Goal: Transaction & Acquisition: Book appointment/travel/reservation

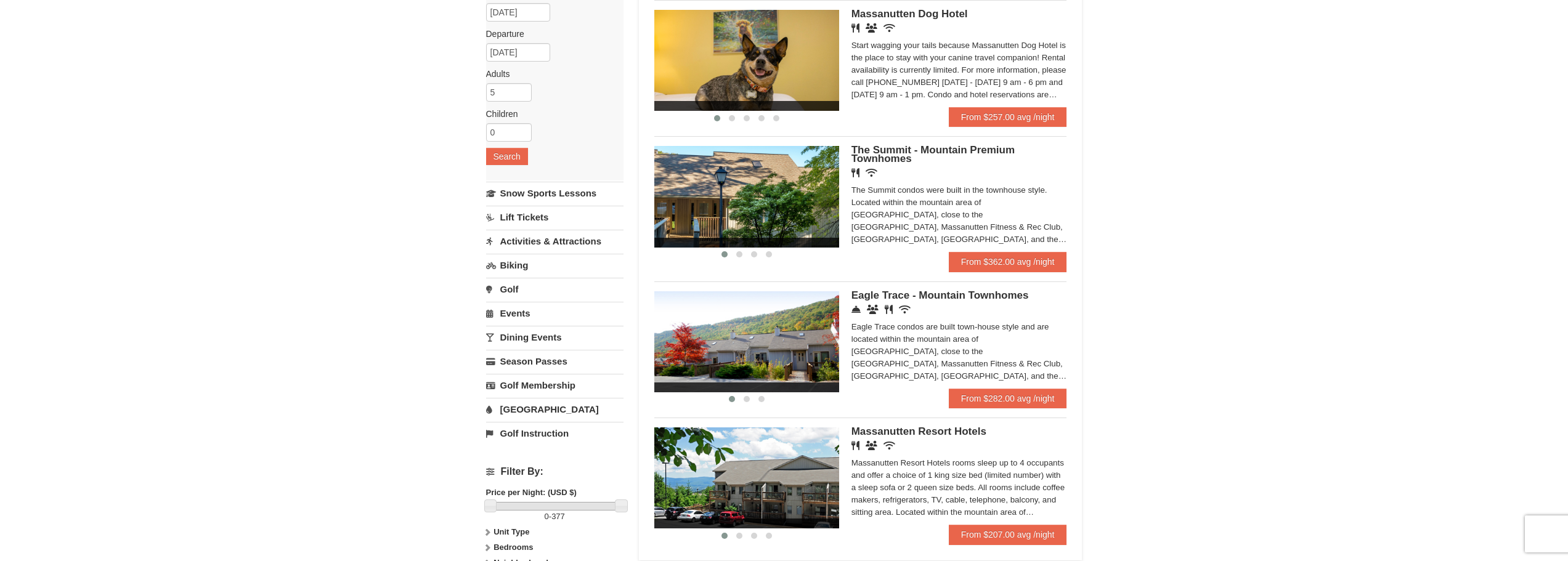
scroll to position [62, 0]
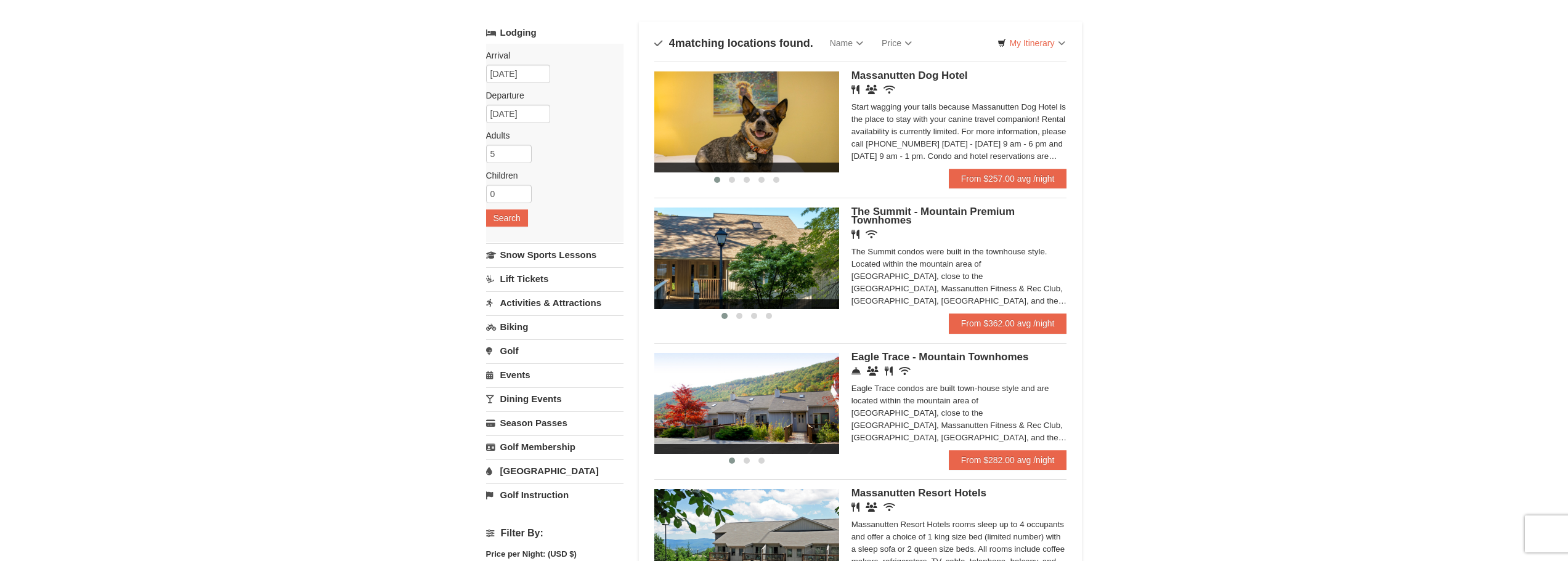
click at [928, 358] on span "Eagle Trace - Mountain Townhomes" at bounding box center [940, 357] width 178 height 12
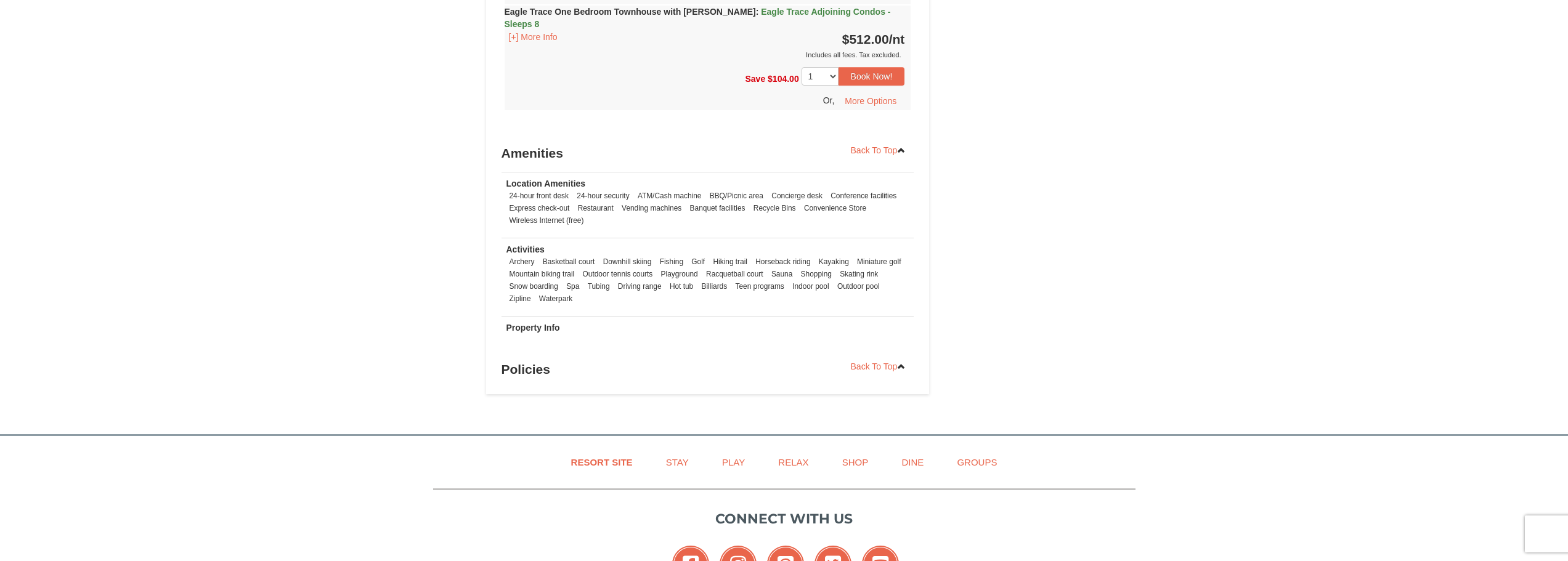
scroll to position [1496, 0]
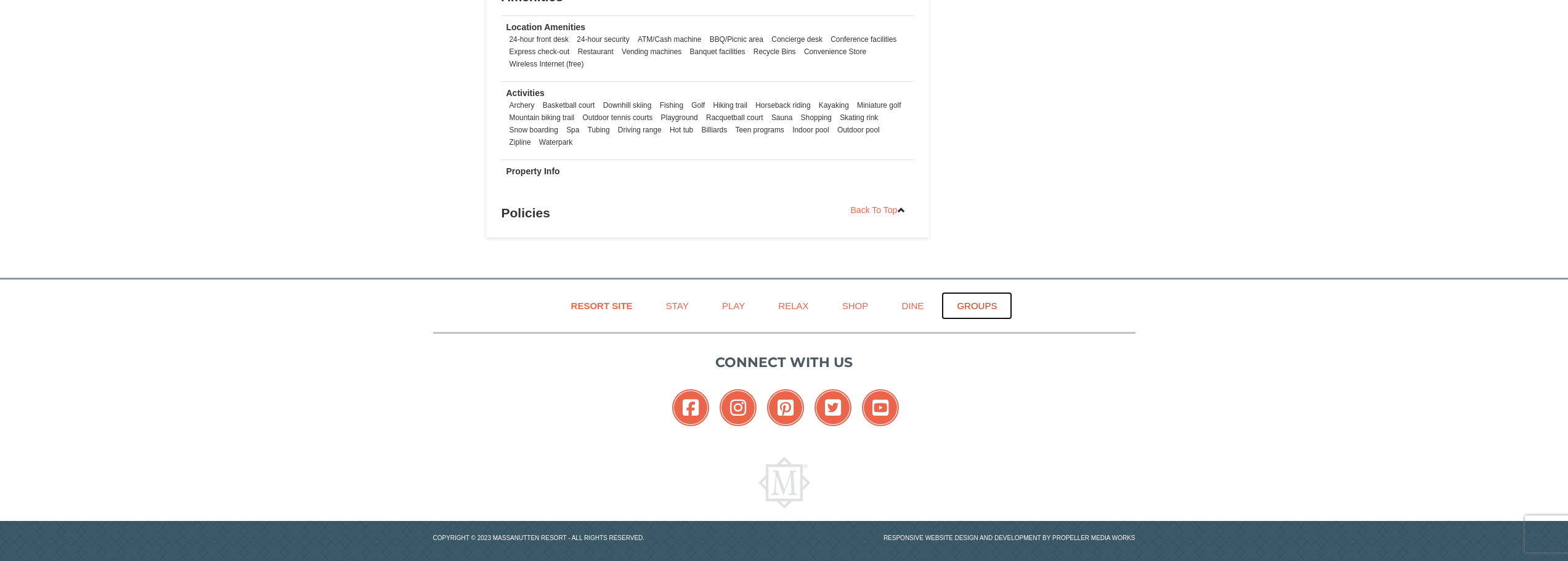
click at [984, 292] on link "Groups" at bounding box center [976, 306] width 71 height 28
